Goal: Complete application form

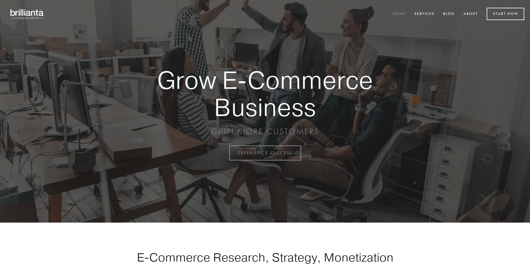
scroll to position [1502, 0]
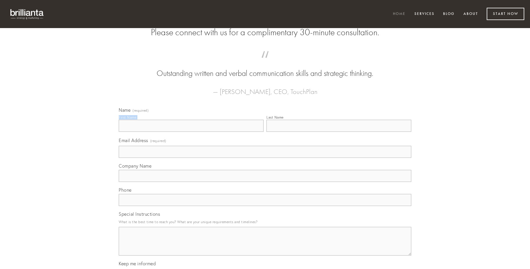
type input "[PERSON_NAME]"
click at [338, 132] on input "Last Name" at bounding box center [338, 126] width 145 height 12
type input "[PERSON_NAME]"
click at [265, 158] on input "Email Address (required)" at bounding box center [265, 152] width 292 height 12
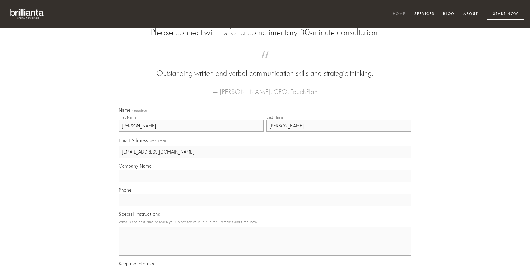
type input "[EMAIL_ADDRESS][DOMAIN_NAME]"
click at [265, 182] on input "Company Name" at bounding box center [265, 176] width 292 height 12
type input "volva"
click at [265, 206] on input "text" at bounding box center [265, 200] width 292 height 12
click at [265, 246] on textarea "Special Instructions" at bounding box center [265, 241] width 292 height 29
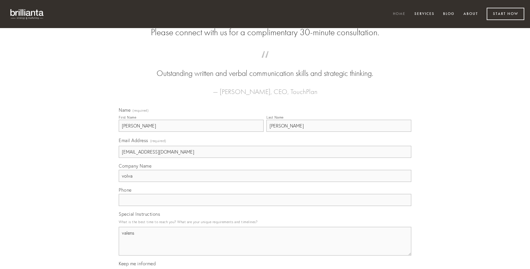
type textarea "valens"
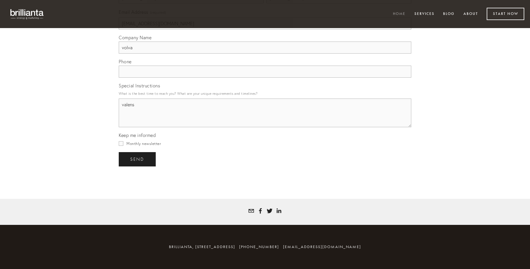
click at [138, 159] on span "send" at bounding box center [137, 159] width 14 height 5
